Goal: Information Seeking & Learning: Learn about a topic

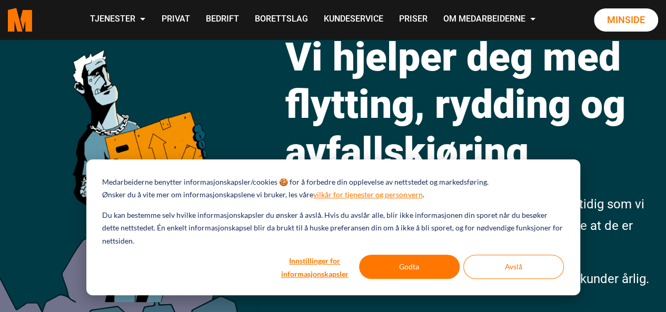
scroll to position [94, 0]
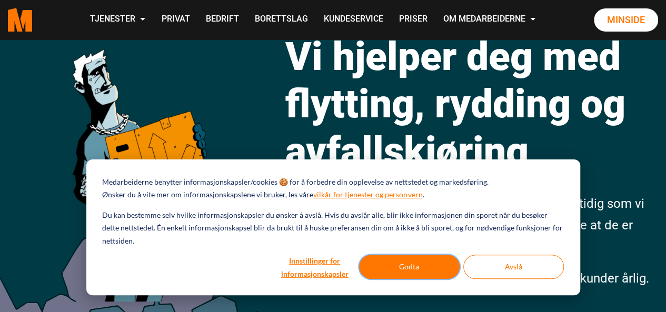
click at [401, 267] on button "Godta" at bounding box center [409, 267] width 101 height 24
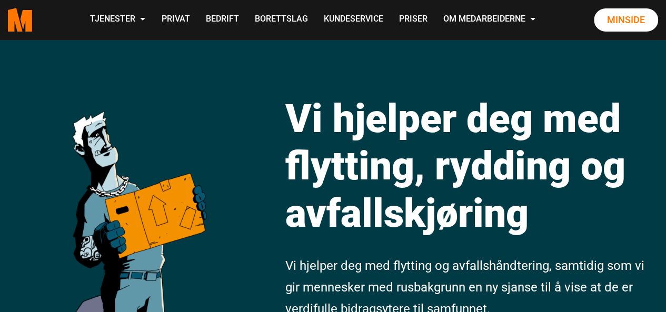
scroll to position [0, 0]
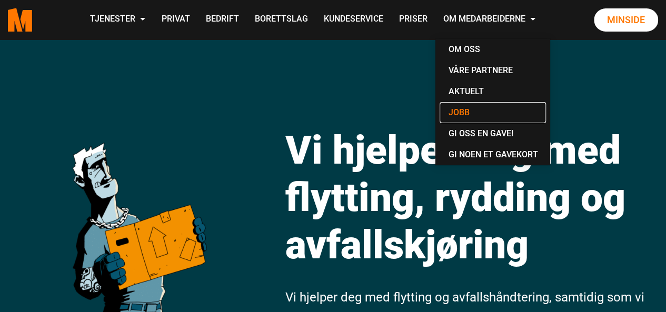
click at [465, 112] on link "Jobb" at bounding box center [492, 112] width 106 height 21
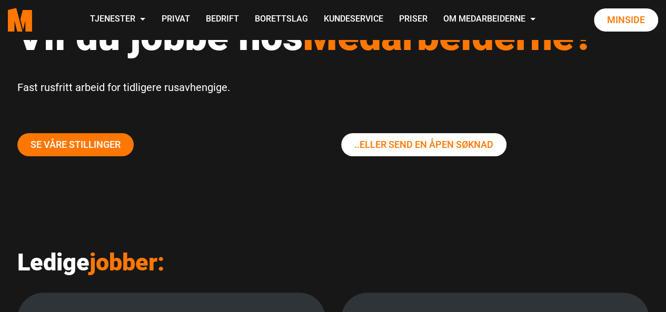
scroll to position [93, 0]
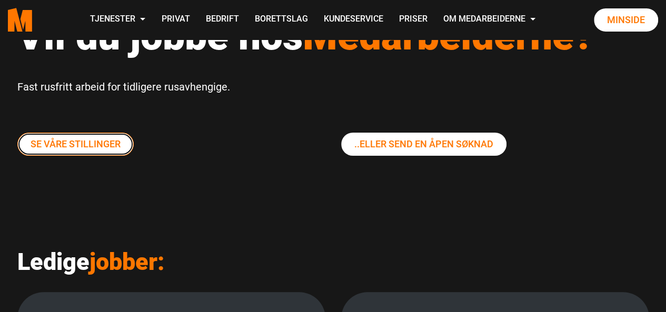
click at [113, 141] on link "Se våre stillinger" at bounding box center [75, 144] width 116 height 23
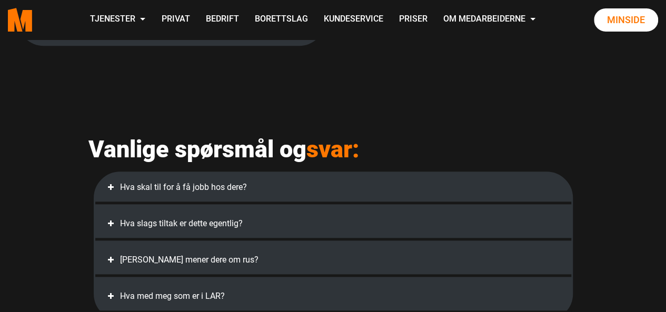
scroll to position [546, 0]
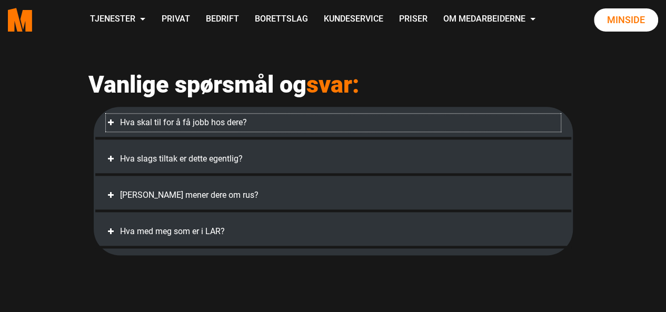
click at [167, 132] on div "Hva skal til for å få jobb hos dere?" at bounding box center [333, 123] width 455 height 18
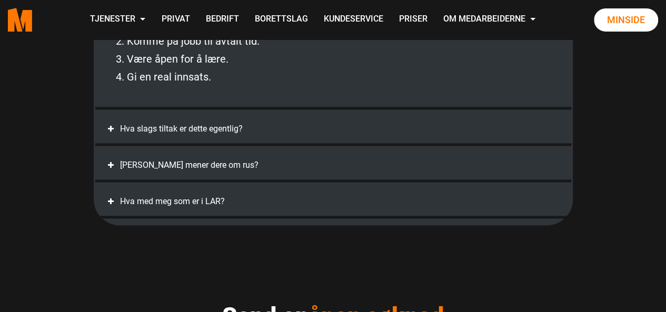
scroll to position [689, 0]
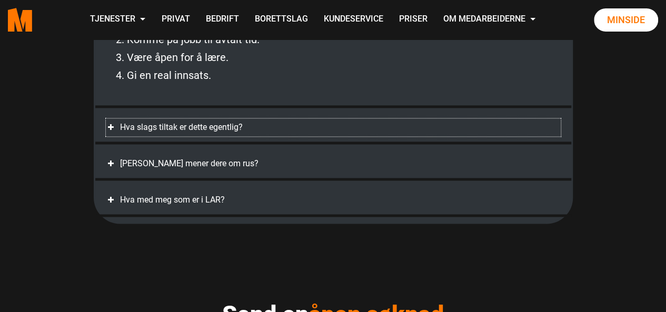
click at [142, 136] on div "Hva slags tiltak er dette egentlig?" at bounding box center [333, 127] width 455 height 18
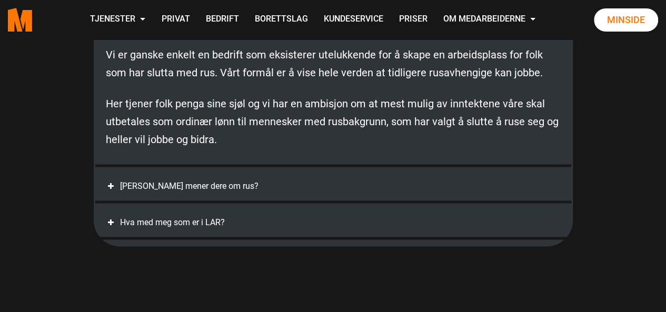
scroll to position [762, 0]
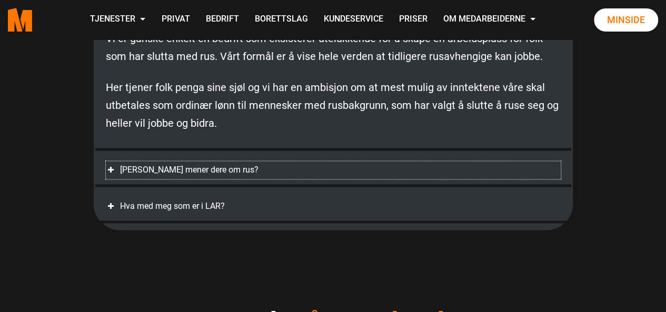
click at [193, 179] on div "Hva mener dere om rus?" at bounding box center [333, 170] width 455 height 18
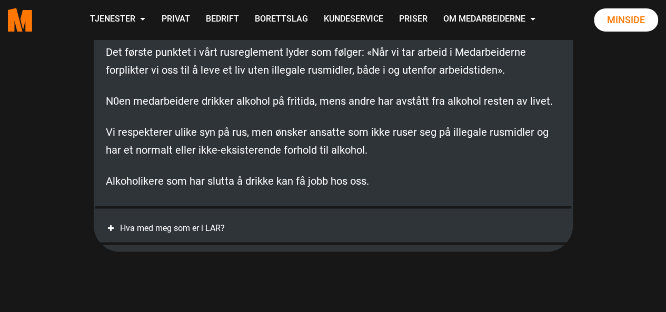
scroll to position [798, 0]
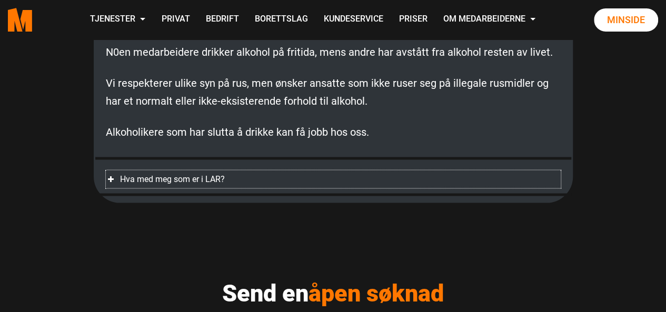
click at [137, 188] on div "Hva med meg som er i LAR?" at bounding box center [333, 179] width 455 height 18
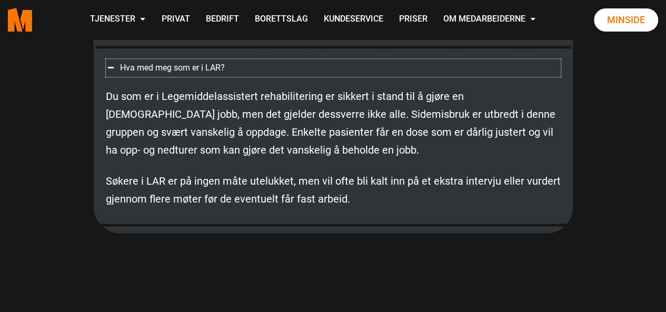
scroll to position [703, 0]
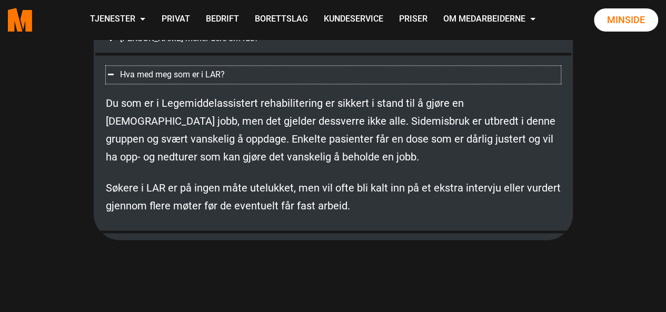
click at [141, 84] on div "Hva med meg som er i LAR?" at bounding box center [333, 75] width 455 height 18
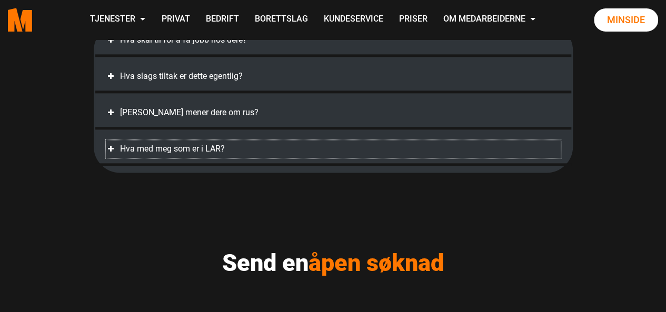
scroll to position [628, 0]
click at [137, 158] on div "Hva med meg som er i LAR?" at bounding box center [333, 149] width 455 height 18
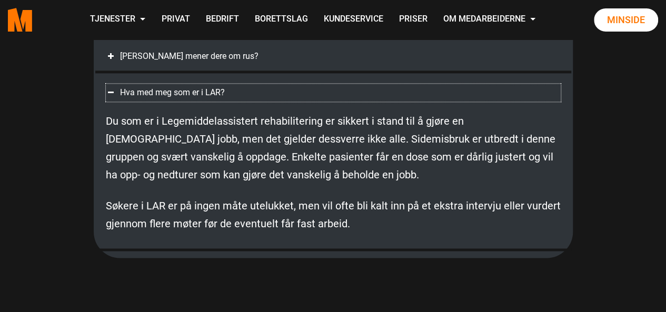
scroll to position [664, 0]
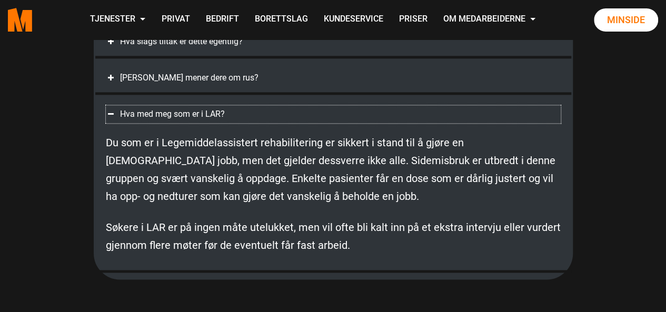
click at [164, 123] on div "Hva med meg som er i LAR?" at bounding box center [333, 114] width 455 height 18
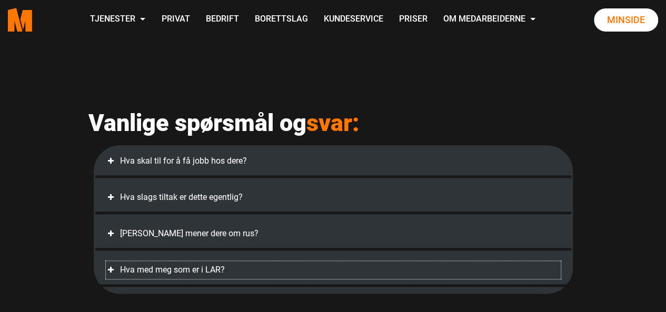
scroll to position [506, 0]
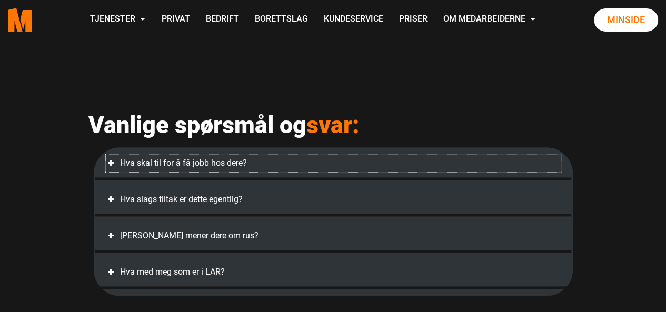
click at [161, 172] on div "Hva skal til for å få jobb hos dere?" at bounding box center [333, 163] width 455 height 18
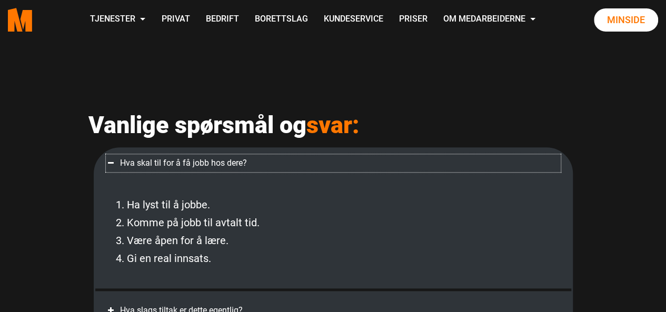
click at [161, 172] on div "Hva skal til for å få jobb hos dere?" at bounding box center [333, 163] width 455 height 18
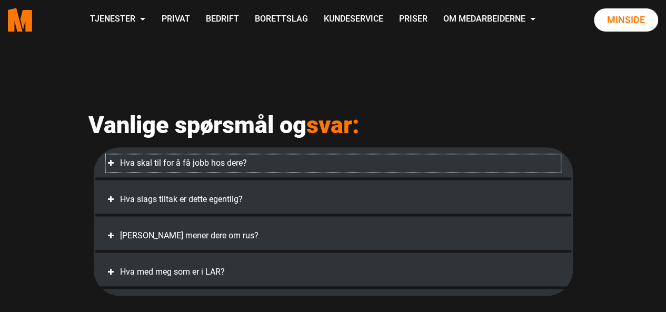
click at [186, 172] on div "Hva skal til for å få jobb hos dere?" at bounding box center [333, 163] width 455 height 18
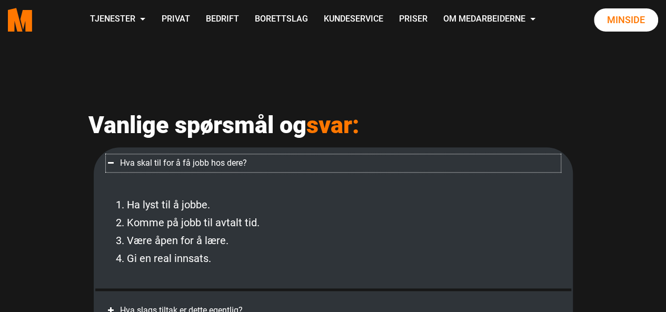
click at [186, 172] on div "Hva skal til for å få jobb hos dere?" at bounding box center [333, 163] width 455 height 18
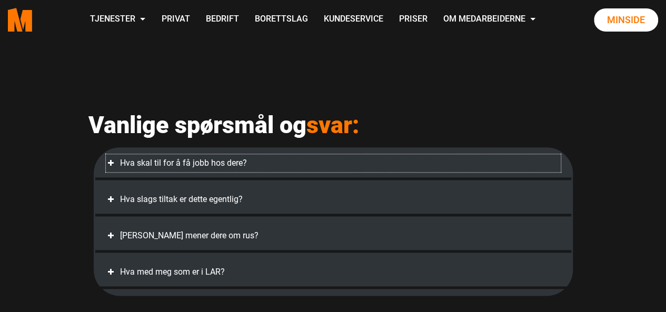
click at [186, 172] on div "Hva skal til for å få jobb hos dere?" at bounding box center [333, 163] width 455 height 18
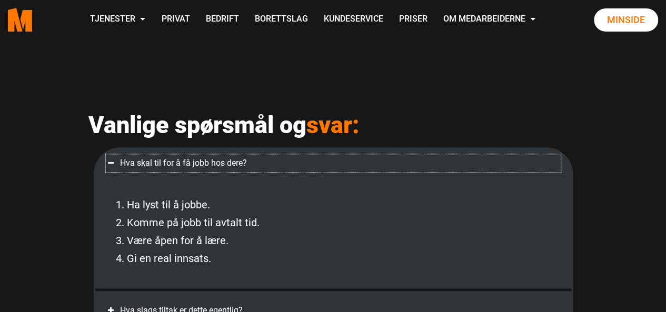
click at [186, 172] on div "Hva skal til for å få jobb hos dere?" at bounding box center [333, 163] width 455 height 18
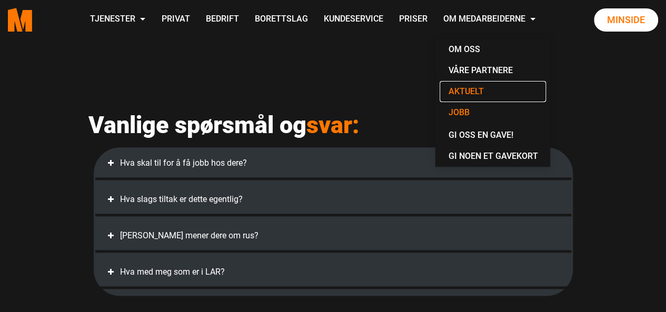
click at [450, 98] on link "Aktuelt" at bounding box center [492, 91] width 106 height 21
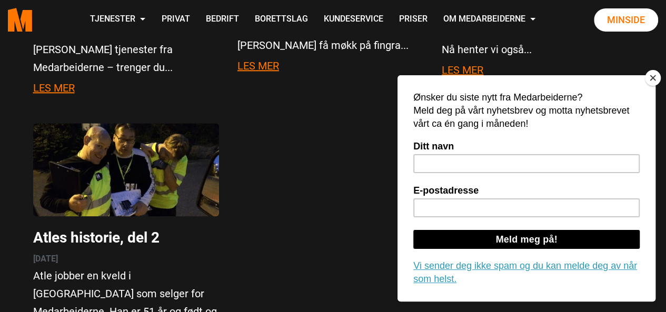
scroll to position [9081, 0]
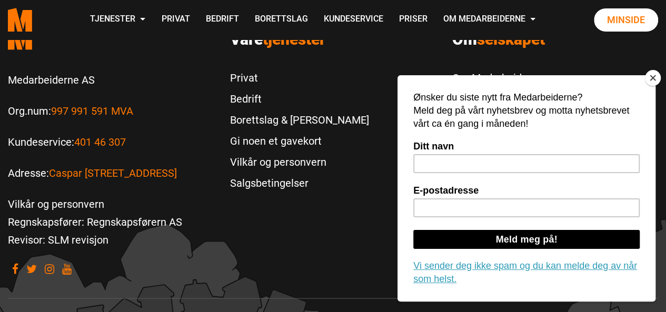
click at [655, 79] on button "Close" at bounding box center [653, 78] width 16 height 16
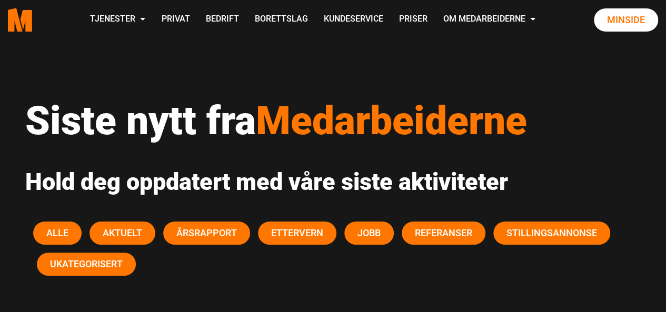
scroll to position [0, 0]
